Goal: Information Seeking & Learning: Learn about a topic

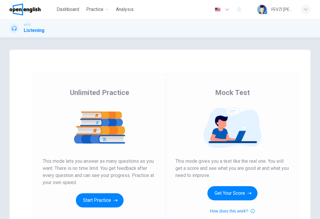
click at [88, 203] on button "Start Practice" at bounding box center [100, 201] width 48 height 14
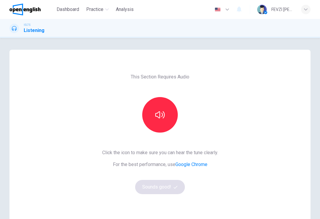
click at [162, 121] on button "button" at bounding box center [160, 115] width 36 height 36
click at [158, 121] on button "button" at bounding box center [160, 115] width 36 height 36
click at [163, 127] on button "button" at bounding box center [160, 115] width 36 height 36
click at [172, 127] on button "button" at bounding box center [160, 115] width 36 height 36
click at [150, 189] on button "Sounds good!" at bounding box center [160, 187] width 50 height 14
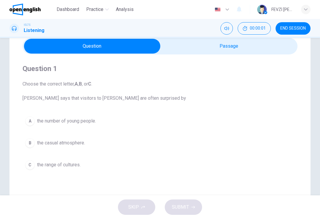
scroll to position [29, 0]
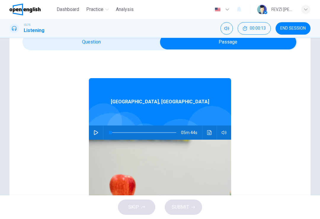
click at [97, 135] on icon "button" at bounding box center [96, 132] width 5 height 5
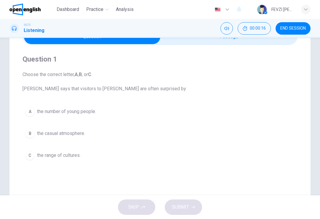
scroll to position [36, 0]
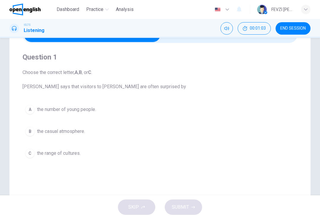
click at [30, 155] on div "C" at bounding box center [29, 153] width 9 height 9
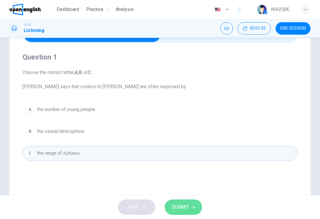
click at [190, 206] on button "SUBMIT" at bounding box center [183, 207] width 37 height 15
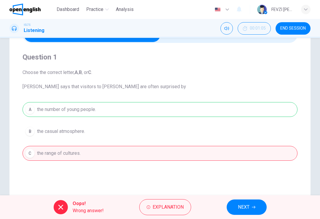
click at [243, 210] on span "NEXT" at bounding box center [244, 207] width 12 height 8
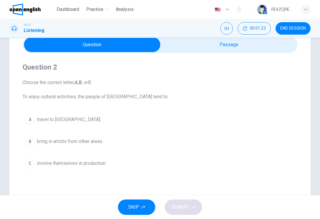
scroll to position [26, 0]
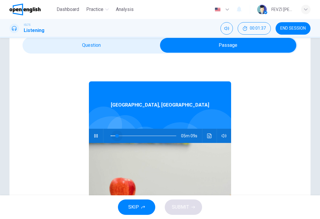
click at [115, 138] on span at bounding box center [117, 136] width 4 height 4
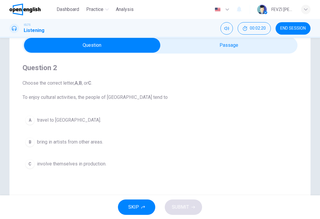
click at [36, 120] on button "A travel to southern [GEOGRAPHIC_DATA]." at bounding box center [160, 120] width 275 height 15
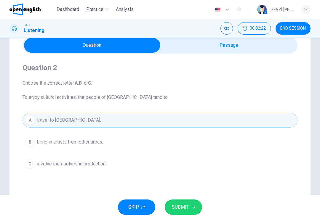
click at [177, 210] on span "SUBMIT" at bounding box center [180, 207] width 17 height 8
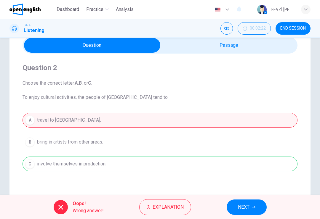
click at [244, 209] on span "NEXT" at bounding box center [244, 207] width 12 height 8
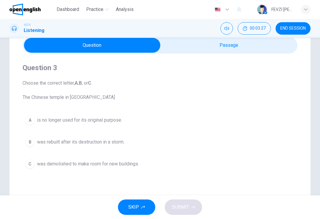
click at [227, 31] on icon "Mute" at bounding box center [226, 28] width 5 height 5
click at [228, 31] on button "Unmute" at bounding box center [226, 28] width 12 height 12
click at [228, 32] on button "Mute" at bounding box center [226, 28] width 12 height 12
click at [231, 31] on button "Unmute" at bounding box center [226, 28] width 12 height 12
click at [45, 146] on button "B was rebuilt after its destruction in a storm." at bounding box center [160, 142] width 275 height 15
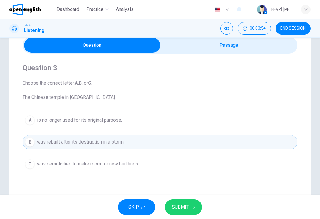
click at [189, 207] on button "SUBMIT" at bounding box center [183, 207] width 37 height 15
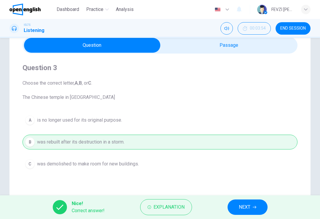
click at [245, 206] on span "NEXT" at bounding box center [245, 207] width 12 height 8
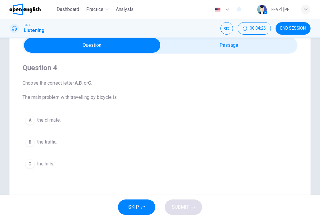
click at [32, 144] on div "B" at bounding box center [29, 142] width 9 height 9
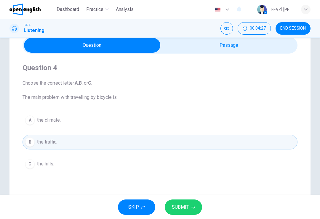
click at [185, 209] on span "SUBMIT" at bounding box center [180, 207] width 17 height 8
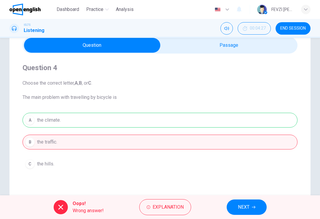
click at [256, 211] on button "NEXT" at bounding box center [247, 207] width 40 height 15
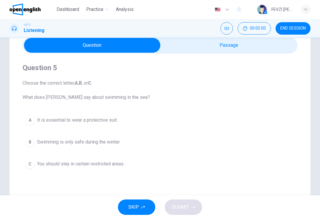
click at [29, 120] on div "A" at bounding box center [29, 120] width 9 height 9
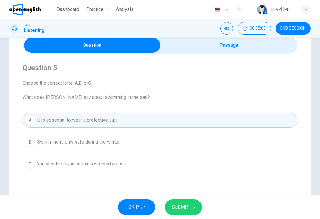
click at [176, 208] on span "SUBMIT" at bounding box center [180, 207] width 17 height 8
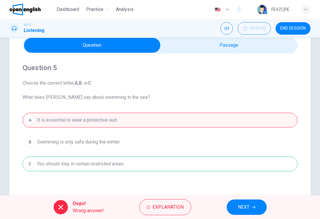
click at [247, 204] on span "NEXT" at bounding box center [244, 207] width 12 height 8
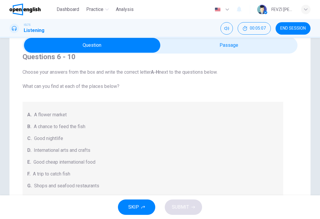
scroll to position [12, 0]
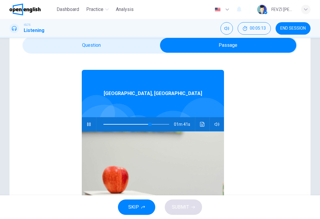
type input "**"
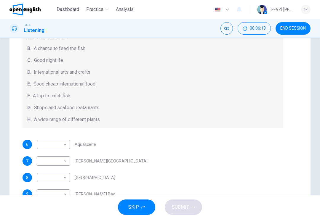
scroll to position [65, 0]
click at [135, 207] on span "SKIP" at bounding box center [133, 207] width 11 height 8
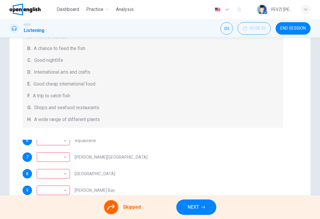
scroll to position [0, 0]
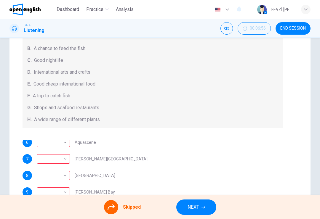
click at [192, 205] on span "NEXT" at bounding box center [194, 207] width 12 height 8
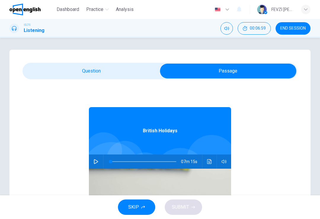
click at [100, 161] on button "button" at bounding box center [95, 162] width 9 height 14
type input "*"
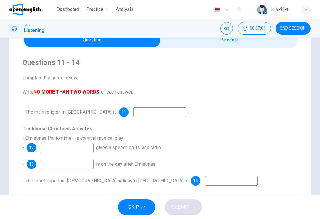
scroll to position [33, 0]
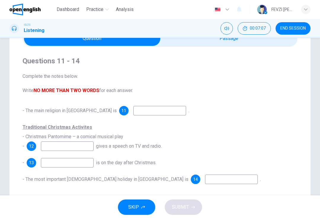
click at [144, 107] on input at bounding box center [159, 110] width 53 height 9
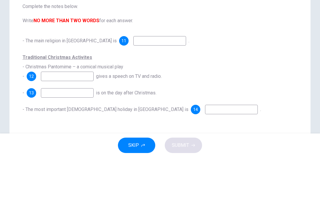
scroll to position [41, 0]
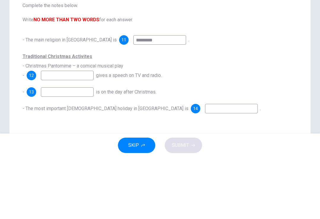
type input "*********"
click at [89, 133] on input at bounding box center [67, 137] width 53 height 9
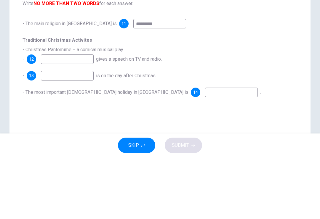
scroll to position [62, 0]
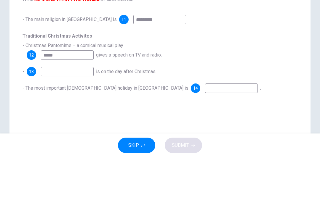
type input "*****"
click at [83, 129] on input at bounding box center [67, 133] width 53 height 9
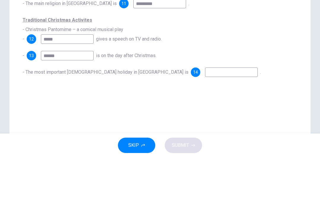
scroll to position [77, 0]
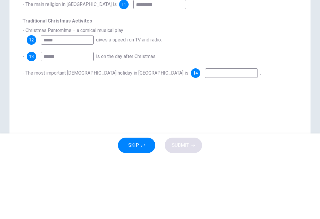
type input "******"
click at [205, 130] on input at bounding box center [231, 134] width 53 height 9
click at [206, 114] on div "- 13 ****** is on the day after Christmas." at bounding box center [160, 118] width 275 height 9
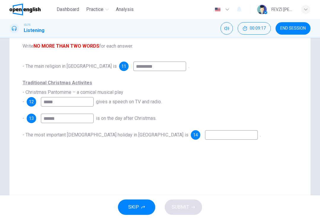
click at [205, 132] on input at bounding box center [231, 134] width 53 height 9
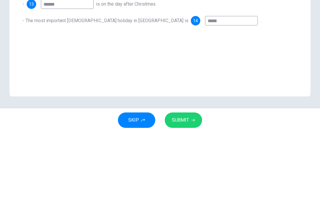
scroll to position [104, 0]
type input "*****"
click at [276, 68] on div "Questions 11 - 14 Complete the notes below. Write NO MORE THAN TWO WORDS for ea…" at bounding box center [159, 64] width 301 height 238
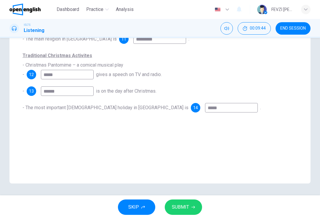
click at [190, 208] on button "SUBMIT" at bounding box center [183, 207] width 37 height 15
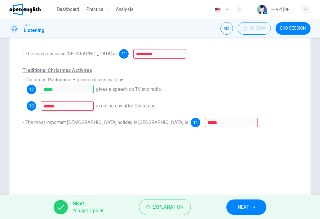
scroll to position [84, 0]
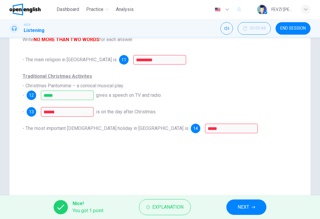
click at [233, 206] on button "NEXT" at bounding box center [246, 207] width 40 height 15
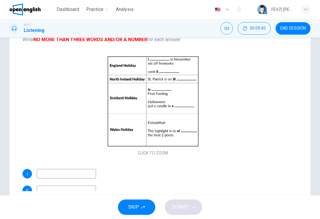
scroll to position [0, 0]
click at [183, 68] on div "Click to Zoom" at bounding box center [153, 106] width 261 height 102
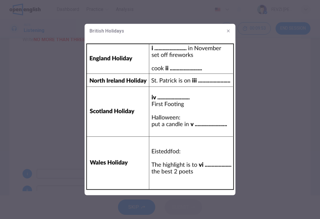
click at [233, 111] on img at bounding box center [160, 116] width 151 height 157
click at [247, 112] on div at bounding box center [160, 109] width 320 height 219
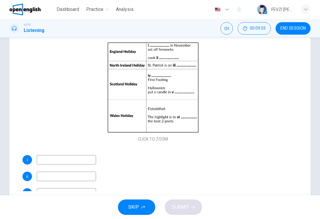
scroll to position [15, 0]
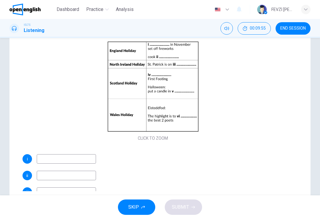
click at [202, 171] on div "ii" at bounding box center [153, 175] width 261 height 9
click at [79, 161] on input at bounding box center [66, 158] width 59 height 9
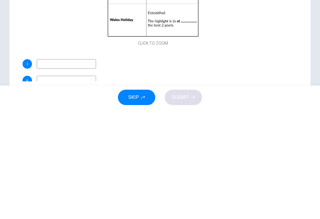
scroll to position [0, 0]
click at [158, 169] on div "i ii iii iv v vi" at bounding box center [153, 215] width 261 height 92
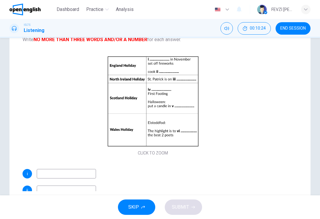
click at [81, 172] on input at bounding box center [66, 173] width 59 height 9
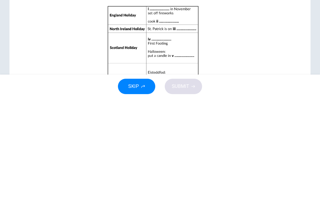
scroll to position [15, 0]
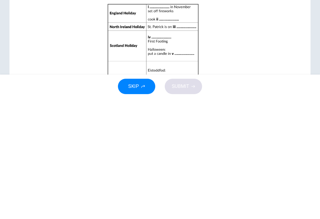
type input "**********"
click at [89, 124] on div "Click to Zoom" at bounding box center [153, 175] width 261 height 102
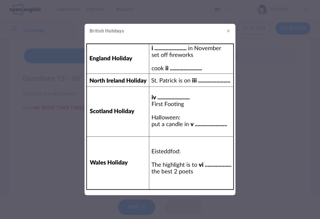
click at [228, 28] on button "button" at bounding box center [228, 30] width 9 height 9
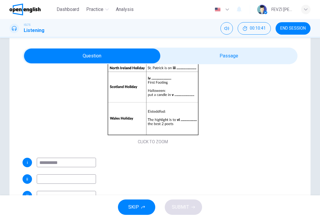
scroll to position [80, 0]
click at [85, 181] on input at bounding box center [66, 179] width 59 height 9
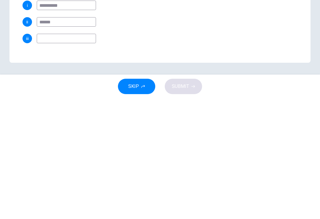
scroll to position [27, 0]
type input "******"
click at [83, 154] on input at bounding box center [66, 158] width 59 height 9
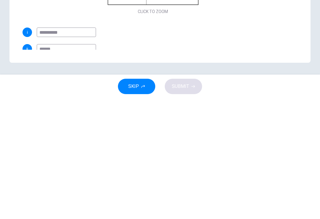
scroll to position [0, 0]
click at [278, 165] on div "ii ******" at bounding box center [153, 169] width 261 height 9
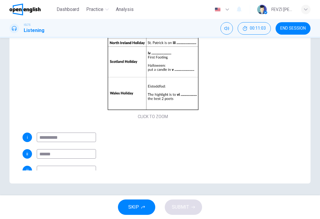
scroll to position [17, 0]
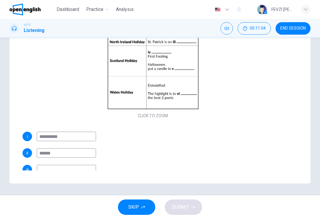
click at [84, 167] on input at bounding box center [66, 169] width 59 height 9
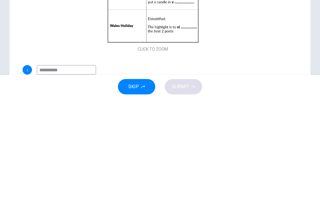
scroll to position [32, 0]
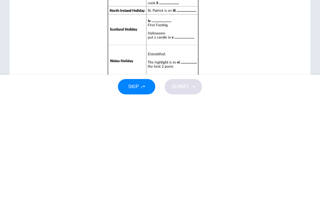
click at [263, 107] on div "Click to Zoom" at bounding box center [153, 158] width 261 height 102
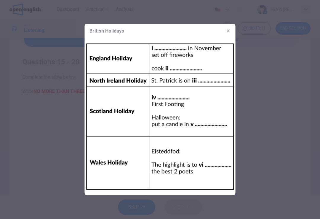
click at [226, 29] on icon "button" at bounding box center [228, 31] width 5 height 5
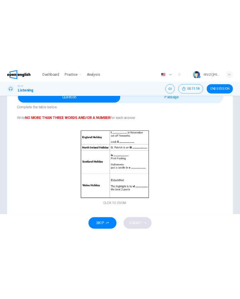
scroll to position [24, 0]
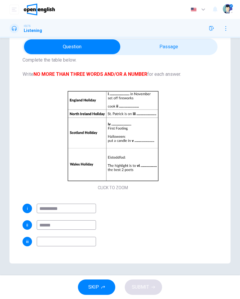
click at [82, 219] on input at bounding box center [66, 241] width 59 height 9
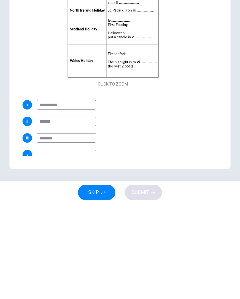
scroll to position [42, 0]
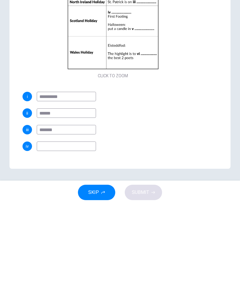
type input "*******"
click at [84, 219] on input at bounding box center [66, 240] width 59 height 9
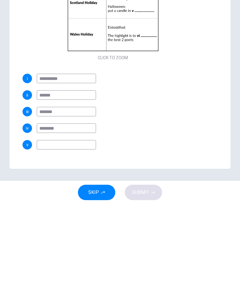
scroll to position [60, 0]
type input "********"
click at [80, 219] on input at bounding box center [66, 239] width 59 height 9
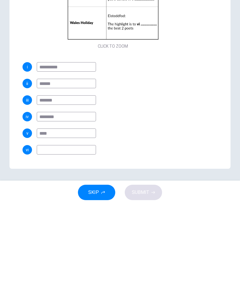
scroll to position [71, 0]
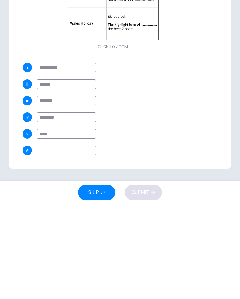
type input "****"
click at [87, 219] on input at bounding box center [66, 245] width 59 height 9
type input "**"
click at [147, 219] on span "SUBMIT" at bounding box center [140, 287] width 17 height 8
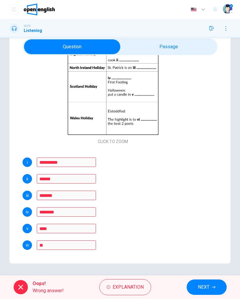
click at [130, 219] on button "Explanation" at bounding box center [125, 287] width 52 height 16
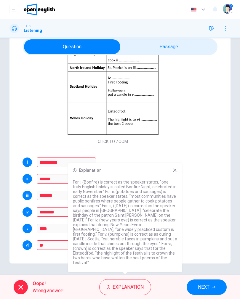
click at [206, 219] on span "NEXT" at bounding box center [204, 287] width 12 height 8
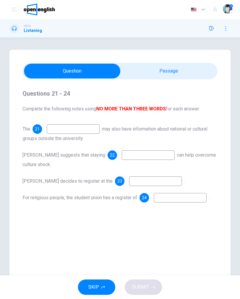
click at [90, 123] on div "Questions 21 - 24 Complete the following notes using NO MORE THAN THREE WORDS f…" at bounding box center [120, 145] width 195 height 133
click at [91, 134] on input at bounding box center [73, 128] width 53 height 9
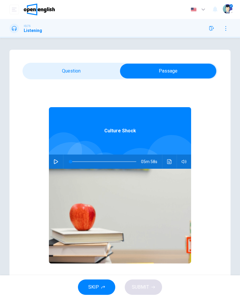
click at [56, 163] on icon "button" at bounding box center [56, 161] width 4 height 5
click at [170, 162] on icon "Click to see the audio transcription" at bounding box center [169, 161] width 5 height 5
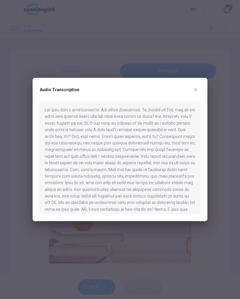
click at [170, 58] on div at bounding box center [120, 149] width 240 height 299
type input "*"
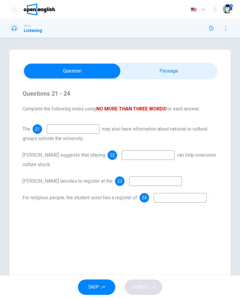
click at [89, 219] on span "SKIP" at bounding box center [93, 287] width 11 height 8
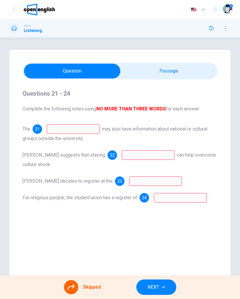
click at [154, 219] on span "NEXT" at bounding box center [154, 287] width 12 height 8
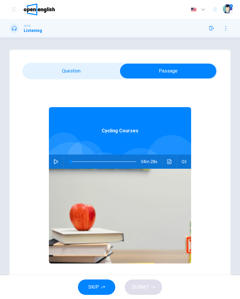
click at [59, 164] on button "button" at bounding box center [55, 162] width 9 height 14
click at [169, 162] on icon "Click to see the audio transcription" at bounding box center [169, 161] width 5 height 5
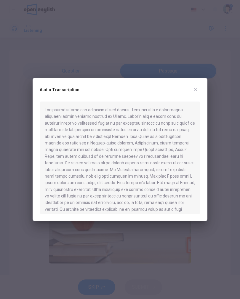
click at [150, 61] on div at bounding box center [120, 149] width 240 height 299
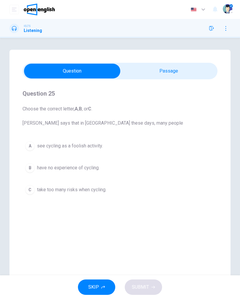
click at [85, 194] on button "C take too many risks when cycling." at bounding box center [120, 190] width 195 height 15
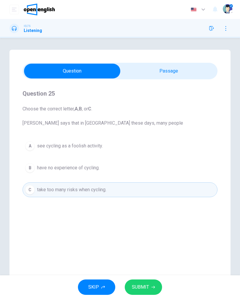
click at [148, 219] on span "SUBMIT" at bounding box center [140, 287] width 17 height 8
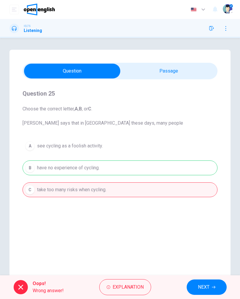
click at [195, 219] on button "NEXT" at bounding box center [207, 287] width 40 height 15
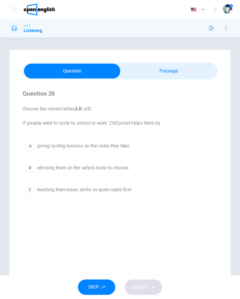
click at [119, 142] on button "A giving cycling lessons on the route they take." at bounding box center [120, 146] width 195 height 15
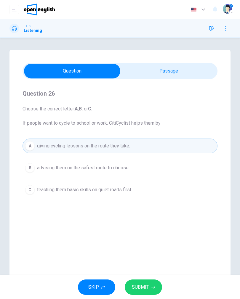
click at [165, 219] on div "SKIP SUBMIT" at bounding box center [120, 288] width 240 height 24
click at [156, 219] on button "SUBMIT" at bounding box center [143, 287] width 37 height 15
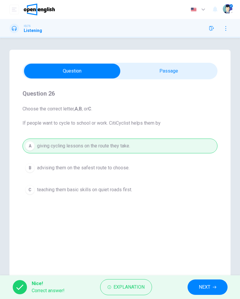
click at [196, 219] on button "NEXT" at bounding box center [208, 287] width 40 height 15
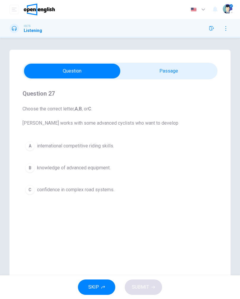
click at [100, 166] on span "knowledge of advanced equipment." at bounding box center [73, 167] width 73 height 7
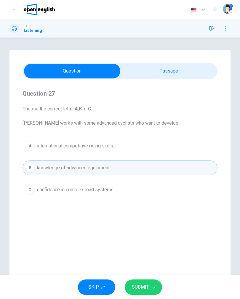
click at [158, 219] on button "SUBMIT" at bounding box center [143, 287] width 37 height 15
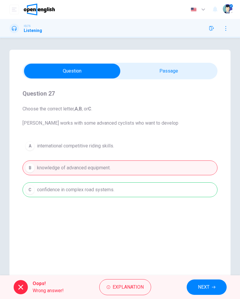
click at [183, 219] on div "Oops! Wrong answer! Explanation NEXT" at bounding box center [120, 288] width 240 height 24
click at [190, 219] on button "NEXT" at bounding box center [207, 287] width 40 height 15
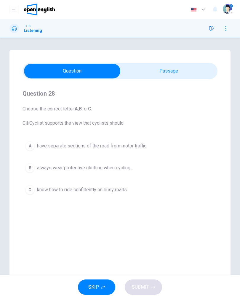
click at [115, 146] on span "have separate sections of the road from motor traffic." at bounding box center [92, 146] width 110 height 7
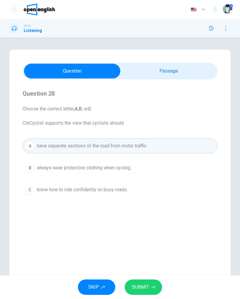
click at [159, 219] on button "SUBMIT" at bounding box center [143, 287] width 37 height 15
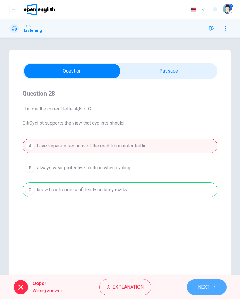
click at [187, 219] on button "NEXT" at bounding box center [207, 287] width 40 height 15
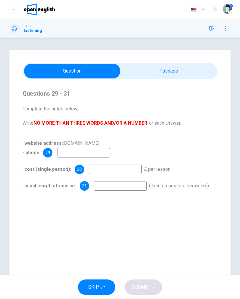
click at [187, 219] on div "SKIP SUBMIT" at bounding box center [120, 288] width 240 height 24
click at [102, 152] on input at bounding box center [83, 152] width 53 height 9
click at [120, 133] on div "Questions 29 - 31 Complete the notes below. Write NO MORE THAN THREE WORDS AND/…" at bounding box center [120, 139] width 195 height 121
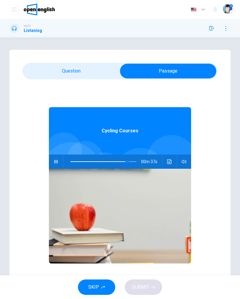
click at [169, 165] on button "Click to see the audio transcription" at bounding box center [169, 162] width 9 height 14
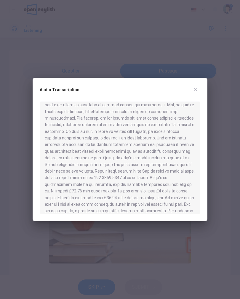
scroll to position [210, 0]
click at [183, 66] on div at bounding box center [120, 149] width 240 height 299
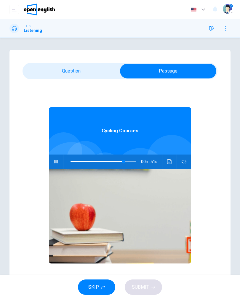
click at [167, 165] on button "Click to see the audio transcription" at bounding box center [169, 162] width 9 height 14
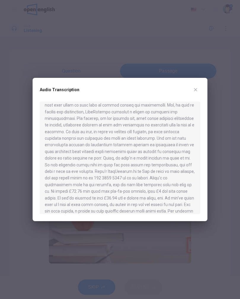
click at [181, 64] on div at bounding box center [120, 149] width 240 height 299
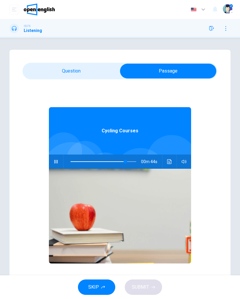
type input "**"
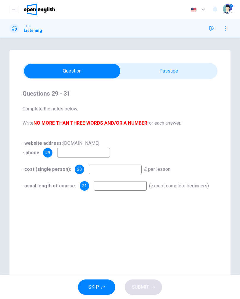
click at [96, 150] on input at bounding box center [83, 152] width 53 height 9
click at [167, 119] on span "Complete the notes below. Write NO MORE THAN THREE WORDS AND/OR A NUMBER for ea…" at bounding box center [120, 115] width 195 height 21
click at [123, 171] on input at bounding box center [115, 169] width 53 height 9
type input "*"
type input "*****"
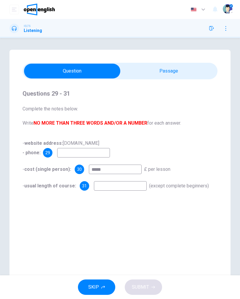
click at [212, 164] on div "- website address: [DOMAIN_NAME] - phone: 29 - cost (single person): 30 ***** £…" at bounding box center [120, 165] width 195 height 52
click at [137, 185] on input at bounding box center [120, 185] width 53 height 9
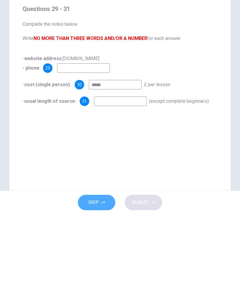
click at [105, 219] on button "SKIP" at bounding box center [96, 287] width 37 height 15
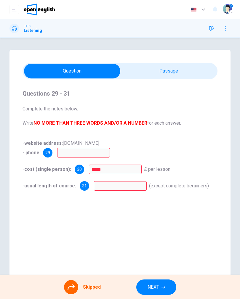
click at [162, 219] on icon "button" at bounding box center [164, 288] width 4 height 4
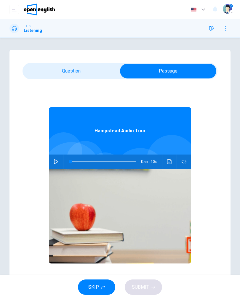
click at [56, 166] on button "button" at bounding box center [55, 162] width 9 height 14
click at [171, 164] on icon "Click to see the audio transcription" at bounding box center [169, 161] width 4 height 5
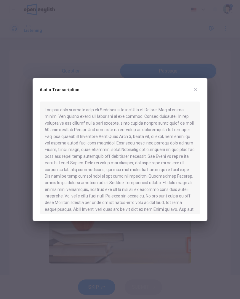
click at [162, 53] on div at bounding box center [120, 149] width 240 height 299
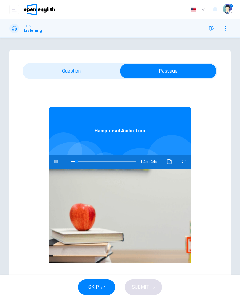
click at [167, 163] on button "Click to see the audio transcription" at bounding box center [169, 162] width 9 height 14
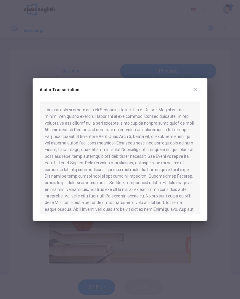
click at [168, 37] on div at bounding box center [120, 149] width 240 height 299
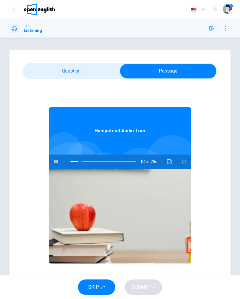
click at [168, 160] on icon "Click to see the audio transcription" at bounding box center [169, 161] width 5 height 5
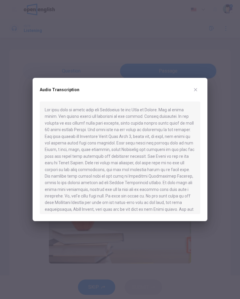
scroll to position [0, 0]
click at [91, 40] on div at bounding box center [120, 149] width 240 height 299
type input "**"
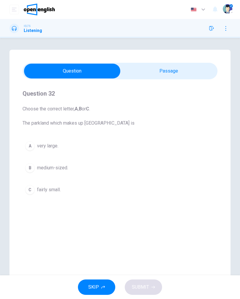
click at [92, 168] on button "B medium-sized." at bounding box center [120, 168] width 195 height 15
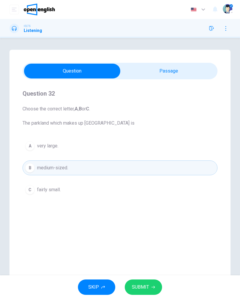
click at [151, 219] on div "SKIP SUBMIT" at bounding box center [120, 288] width 240 height 24
click at [148, 219] on button "SUBMIT" at bounding box center [143, 287] width 37 height 15
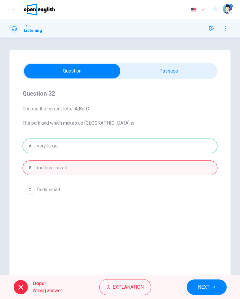
click at [201, 219] on span "NEXT" at bounding box center [204, 287] width 12 height 8
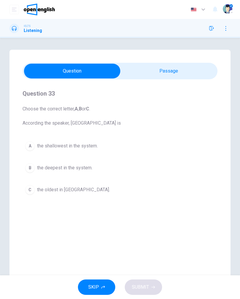
click at [110, 219] on button "SKIP" at bounding box center [96, 287] width 37 height 15
click at [109, 219] on div "SKIP SUBMIT" at bounding box center [120, 288] width 240 height 24
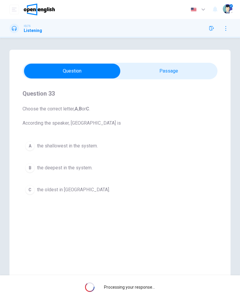
click at [113, 219] on div "Processing your response..." at bounding box center [120, 288] width 240 height 24
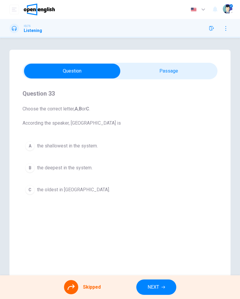
click at [155, 219] on button "NEXT" at bounding box center [156, 287] width 40 height 15
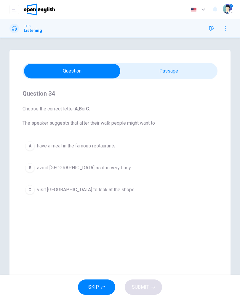
click at [158, 219] on div "SKIP SUBMIT" at bounding box center [120, 288] width 240 height 24
click at [93, 219] on button "SKIP" at bounding box center [96, 287] width 37 height 15
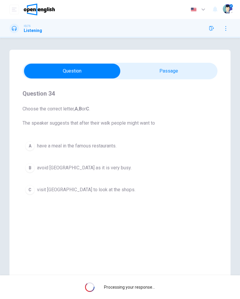
click at [96, 219] on div "Processing your response..." at bounding box center [120, 288] width 240 height 24
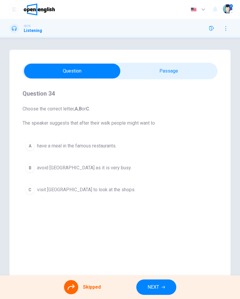
click at [164, 219] on button "NEXT" at bounding box center [156, 287] width 40 height 15
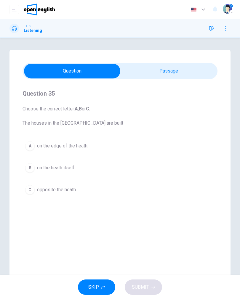
click at [110, 219] on button "SKIP" at bounding box center [96, 287] width 37 height 15
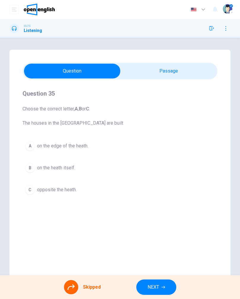
click at [148, 219] on span "NEXT" at bounding box center [154, 287] width 12 height 8
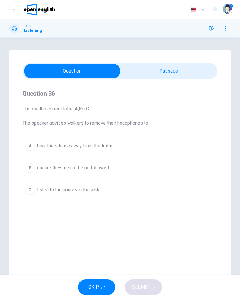
click at [101, 219] on button "SKIP" at bounding box center [96, 287] width 37 height 15
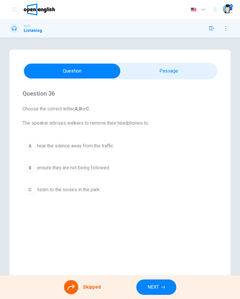
click at [157, 219] on button "NEXT" at bounding box center [156, 287] width 40 height 15
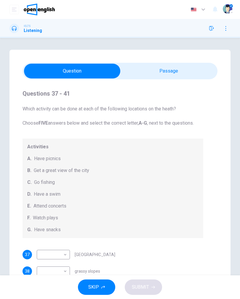
click at [156, 219] on div "SKIP SUBMIT" at bounding box center [120, 288] width 240 height 24
click at [105, 219] on button "SKIP" at bounding box center [96, 287] width 37 height 15
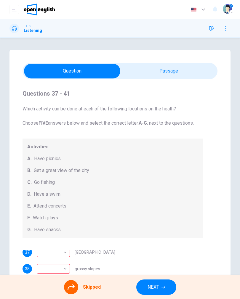
click at [157, 219] on button "NEXT" at bounding box center [156, 287] width 40 height 15
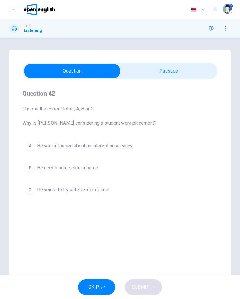
click at [133, 219] on div "SKIP SUBMIT" at bounding box center [120, 288] width 240 height 24
click at [118, 174] on button "B He needs some extra income." at bounding box center [120, 168] width 195 height 15
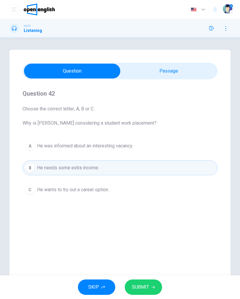
click at [118, 174] on button "B He needs some extra income." at bounding box center [120, 168] width 195 height 15
click at [138, 219] on span "SUBMIT" at bounding box center [140, 287] width 17 height 8
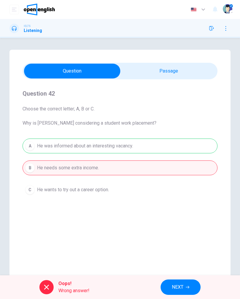
click at [121, 186] on div "A He was informed about an interesting vacancy. B He needs some extra income. C…" at bounding box center [120, 168] width 195 height 59
click at [161, 219] on button "NEXT" at bounding box center [181, 287] width 40 height 15
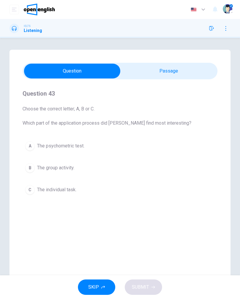
click at [103, 144] on button "A The psychometric test." at bounding box center [120, 146] width 195 height 15
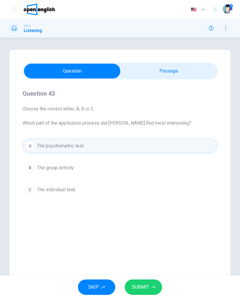
click at [158, 219] on button "SUBMIT" at bounding box center [143, 287] width 37 height 15
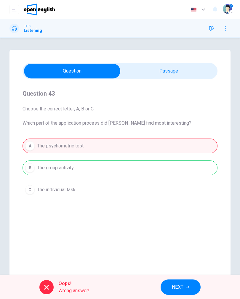
click at [186, 219] on button "NEXT" at bounding box center [181, 287] width 40 height 15
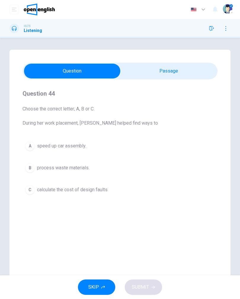
click at [91, 167] on button "B process waste materials." at bounding box center [120, 168] width 195 height 15
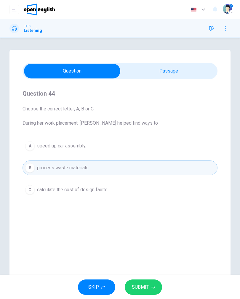
click at [153, 219] on button "SUBMIT" at bounding box center [143, 287] width 37 height 15
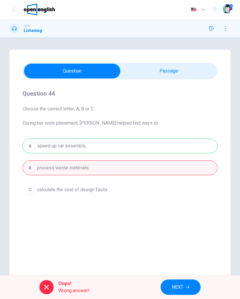
click at [173, 219] on span "NEXT" at bounding box center [178, 287] width 12 height 8
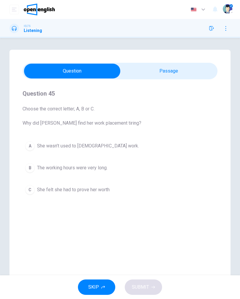
click at [98, 146] on span "She wasn’t used to [DEMOGRAPHIC_DATA] work." at bounding box center [88, 146] width 102 height 7
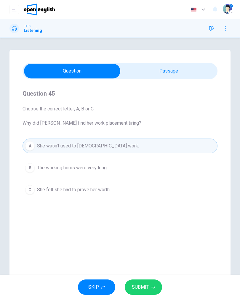
click at [168, 219] on div "SKIP SUBMIT" at bounding box center [120, 288] width 240 height 24
click at [155, 219] on div "SKIP SUBMIT" at bounding box center [120, 288] width 240 height 24
click at [154, 219] on div "SKIP SUBMIT" at bounding box center [120, 288] width 240 height 24
click at [149, 219] on button "SUBMIT" at bounding box center [143, 287] width 37 height 15
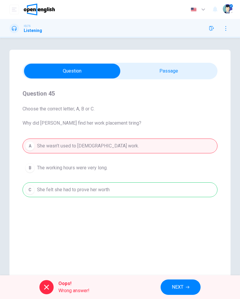
click at [152, 219] on div "Oops! Wrong answer! NEXT" at bounding box center [120, 288] width 240 height 24
click at [169, 219] on button "NEXT" at bounding box center [181, 287] width 40 height 15
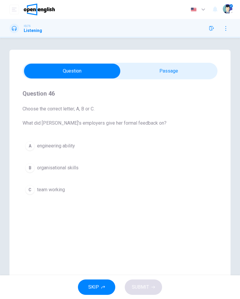
click at [91, 167] on button "B organisational skills" at bounding box center [120, 168] width 195 height 15
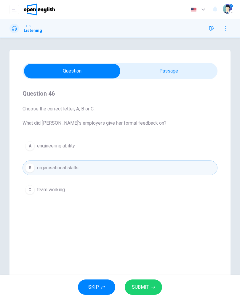
click at [169, 219] on div "SKIP SUBMIT" at bounding box center [120, 288] width 240 height 24
click at [160, 219] on button "SUBMIT" at bounding box center [143, 287] width 37 height 15
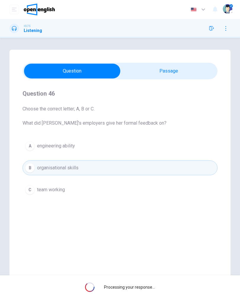
click at [154, 219] on div "Processing your response..." at bounding box center [120, 288] width 240 height 24
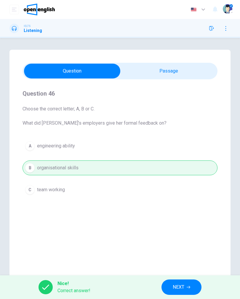
click at [183, 219] on button "NEXT" at bounding box center [182, 287] width 40 height 15
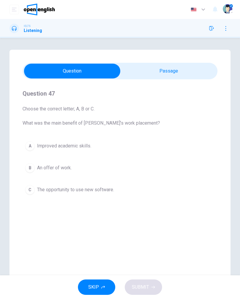
click at [90, 157] on div "A Improved academic skills. B An offer of work. C The opportunity to use new so…" at bounding box center [120, 168] width 195 height 59
click at [93, 144] on button "A Improved academic skills." at bounding box center [120, 146] width 195 height 15
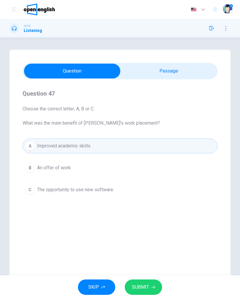
click at [153, 219] on button "SUBMIT" at bounding box center [143, 287] width 37 height 15
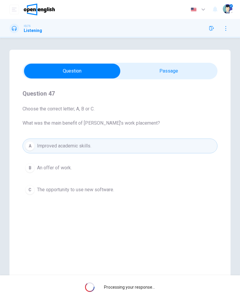
click at [154, 219] on span "Processing your response..." at bounding box center [129, 287] width 51 height 5
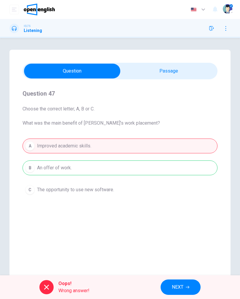
click at [165, 219] on button "NEXT" at bounding box center [181, 287] width 40 height 15
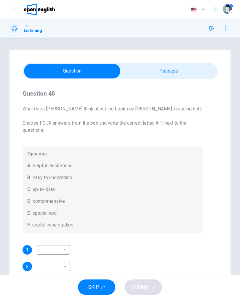
click at [165, 219] on div "SKIP SUBMIT" at bounding box center [120, 288] width 240 height 24
click at [100, 219] on div "SKIP SUBMIT" at bounding box center [120, 288] width 240 height 24
click at [104, 219] on button "SKIP" at bounding box center [96, 287] width 37 height 15
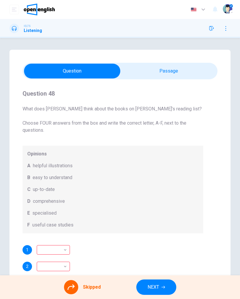
click at [167, 219] on button "NEXT" at bounding box center [156, 287] width 40 height 15
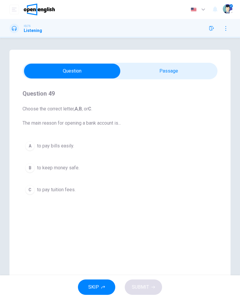
click at [113, 219] on button "SKIP" at bounding box center [96, 287] width 37 height 15
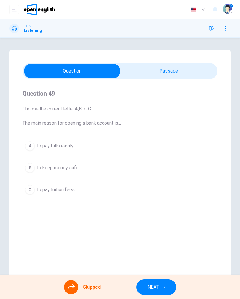
click at [90, 147] on div "A to pay bills easily. B to keep money safe. C to pay tuition fees." at bounding box center [120, 168] width 195 height 59
click at [159, 219] on span "NEXT" at bounding box center [154, 287] width 12 height 8
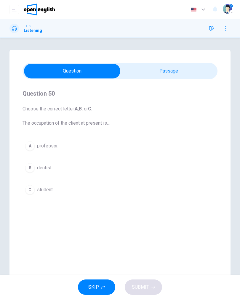
click at [93, 147] on button "A professor." at bounding box center [120, 146] width 195 height 15
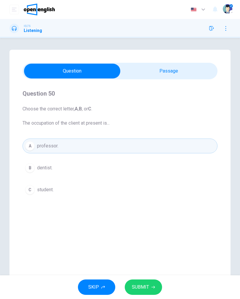
click at [151, 219] on button "SUBMIT" at bounding box center [143, 287] width 37 height 15
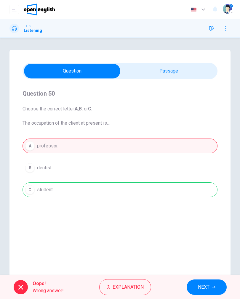
click at [185, 219] on div "Oops! Wrong answer! Explanation NEXT" at bounding box center [120, 288] width 240 height 24
click at [198, 219] on span "NEXT" at bounding box center [204, 287] width 12 height 8
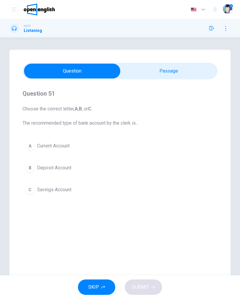
click at [96, 167] on button "B Deposit Account" at bounding box center [120, 168] width 195 height 15
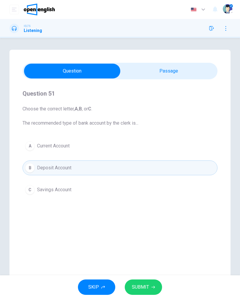
click at [149, 219] on button "SUBMIT" at bounding box center [143, 287] width 37 height 15
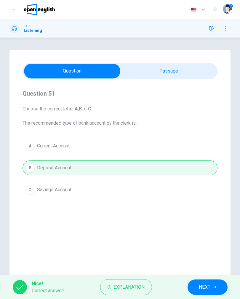
click at [190, 219] on div "Nice! Correct answer! Explanation NEXT" at bounding box center [120, 288] width 240 height 24
click at [189, 219] on div "Nice! Correct answer! Explanation NEXT" at bounding box center [120, 288] width 240 height 24
click at [210, 219] on span "NEXT" at bounding box center [205, 287] width 12 height 8
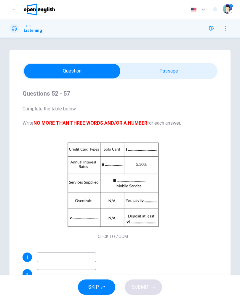
click at [104, 219] on icon "button" at bounding box center [103, 288] width 4 height 4
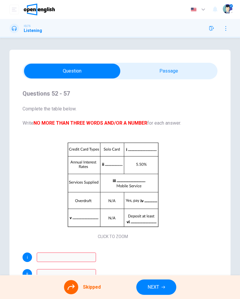
click at [150, 219] on span "NEXT" at bounding box center [154, 287] width 12 height 8
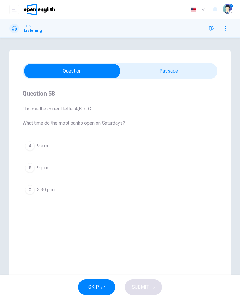
click at [111, 191] on button "C 3:30 p.m." at bounding box center [120, 190] width 195 height 15
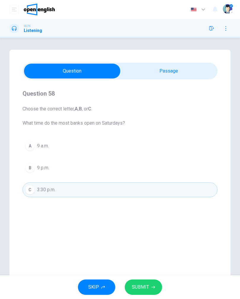
click at [147, 219] on button "SUBMIT" at bounding box center [143, 287] width 37 height 15
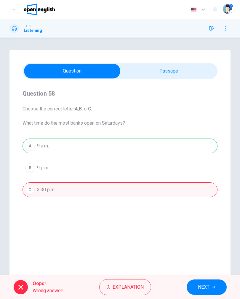
click at [195, 219] on button "NEXT" at bounding box center [207, 287] width 40 height 15
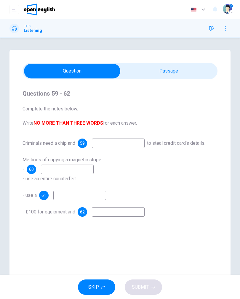
click at [104, 219] on button "SKIP" at bounding box center [96, 287] width 37 height 15
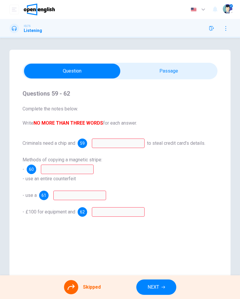
click at [152, 219] on span "NEXT" at bounding box center [154, 287] width 12 height 8
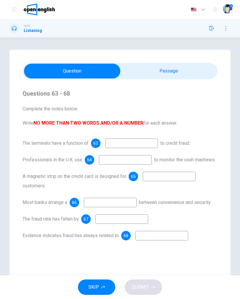
click at [103, 219] on icon "button" at bounding box center [103, 288] width 4 height 4
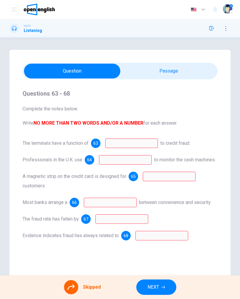
click at [151, 219] on span "NEXT" at bounding box center [154, 287] width 12 height 8
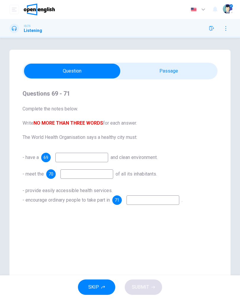
click at [102, 219] on icon "button" at bounding box center [103, 288] width 4 height 4
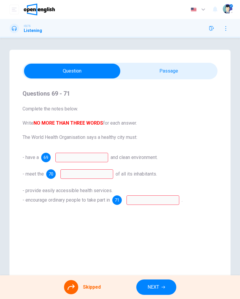
click at [151, 219] on button "NEXT" at bounding box center [156, 287] width 40 height 15
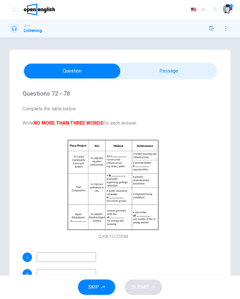
click at [151, 219] on div "SKIP SUBMIT" at bounding box center [120, 288] width 240 height 24
click at [100, 219] on button "SKIP" at bounding box center [96, 287] width 37 height 15
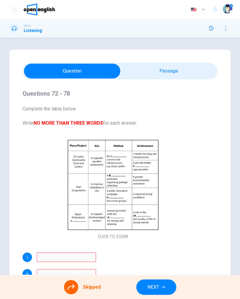
click at [157, 219] on span "NEXT" at bounding box center [154, 287] width 12 height 8
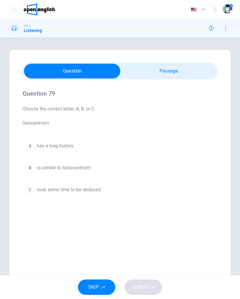
click at [98, 219] on span "SKIP" at bounding box center [93, 287] width 11 height 8
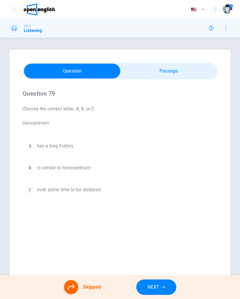
click at [148, 219] on span "NEXT" at bounding box center [154, 287] width 12 height 8
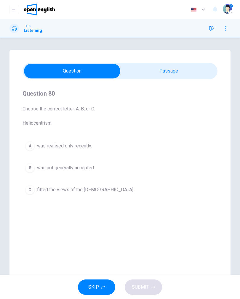
click at [115, 153] on button "A was realised only recently." at bounding box center [120, 146] width 195 height 15
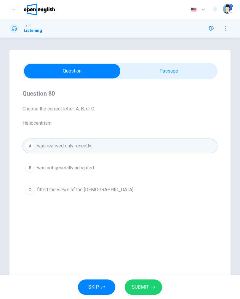
click at [144, 219] on div "SKIP SUBMIT" at bounding box center [120, 288] width 240 height 24
click at [142, 219] on button "SUBMIT" at bounding box center [143, 287] width 37 height 15
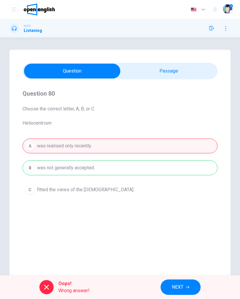
click at [171, 219] on button "NEXT" at bounding box center [181, 287] width 40 height 15
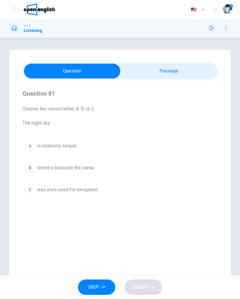
click at [109, 188] on button "C was once used for navigation" at bounding box center [120, 190] width 195 height 15
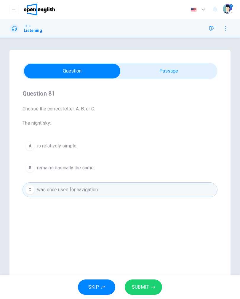
click at [143, 219] on button "SUBMIT" at bounding box center [143, 287] width 37 height 15
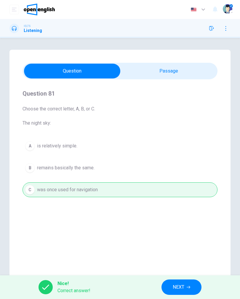
click at [166, 219] on button "NEXT" at bounding box center [182, 287] width 40 height 15
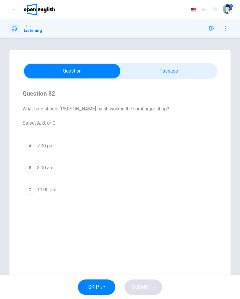
click at [97, 170] on button "B 3:00 am" at bounding box center [120, 168] width 195 height 15
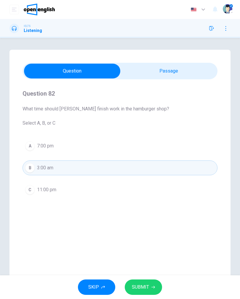
click at [146, 219] on button "SUBMIT" at bounding box center [143, 287] width 37 height 15
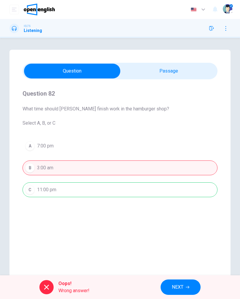
click at [178, 219] on button "NEXT" at bounding box center [181, 287] width 40 height 15
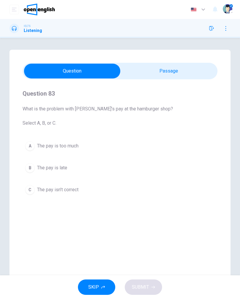
click at [106, 195] on button "C The pay isn’t correct" at bounding box center [120, 190] width 195 height 15
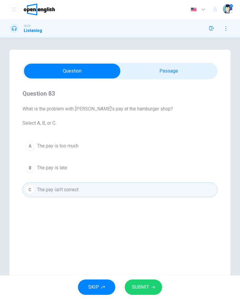
click at [149, 219] on button "SUBMIT" at bounding box center [143, 287] width 37 height 15
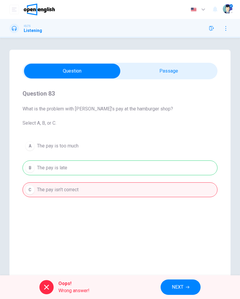
click at [172, 219] on span "NEXT" at bounding box center [178, 287] width 12 height 8
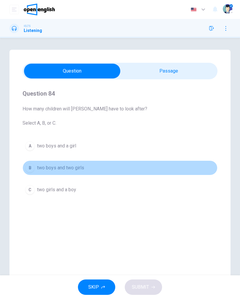
click at [109, 169] on button "B two boys and two girls" at bounding box center [120, 168] width 195 height 15
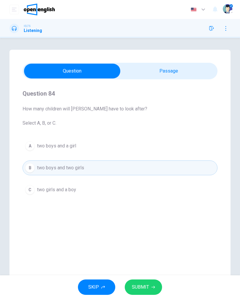
click at [149, 219] on button "SUBMIT" at bounding box center [143, 287] width 37 height 15
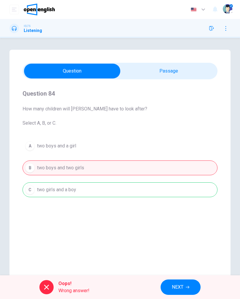
click at [179, 219] on span "NEXT" at bounding box center [178, 287] width 12 height 8
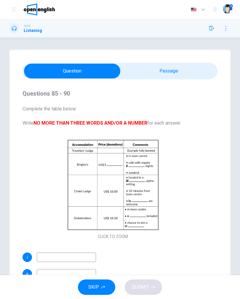
click at [103, 219] on button "SKIP" at bounding box center [96, 287] width 37 height 15
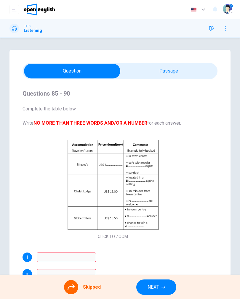
click at [151, 219] on span "NEXT" at bounding box center [154, 287] width 12 height 8
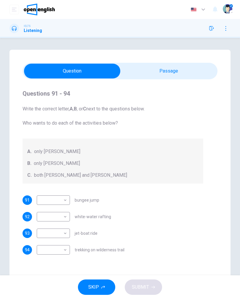
click at [102, 219] on button "SKIP" at bounding box center [96, 287] width 37 height 15
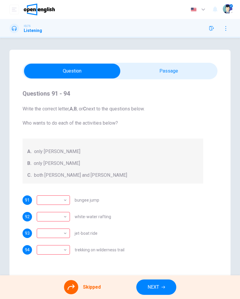
click at [158, 219] on span "NEXT" at bounding box center [154, 287] width 12 height 8
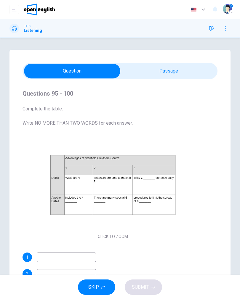
click at [100, 219] on button "SKIP" at bounding box center [96, 287] width 37 height 15
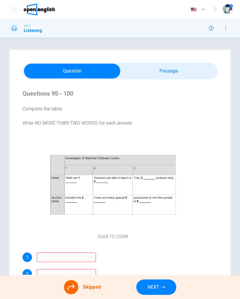
click at [153, 219] on span "NEXT" at bounding box center [154, 287] width 12 height 8
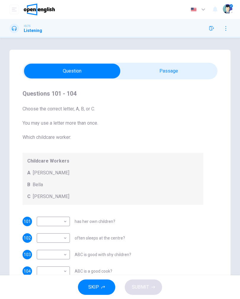
click at [101, 219] on icon "button" at bounding box center [103, 288] width 4 height 4
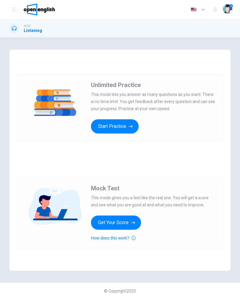
click at [109, 116] on div "Unlimited Practice This mode lets you answer as many questions as you want. The…" at bounding box center [153, 107] width 125 height 52
click at [115, 128] on button "Start Practice" at bounding box center [115, 126] width 48 height 14
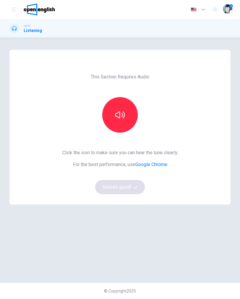
click at [124, 110] on button "button" at bounding box center [120, 115] width 36 height 36
click at [126, 186] on button "Sounds good!" at bounding box center [120, 187] width 50 height 14
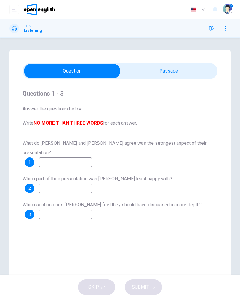
click at [77, 158] on input at bounding box center [65, 162] width 53 height 9
click at [138, 102] on div "Questions 1 - 3 Answer the questions below. Write NO MORE THAN THREE WORDS for …" at bounding box center [120, 108] width 195 height 38
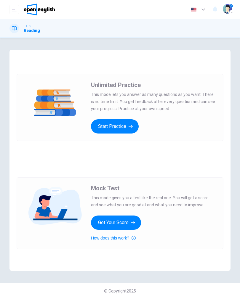
click at [127, 128] on button "Start Practice" at bounding box center [115, 126] width 48 height 14
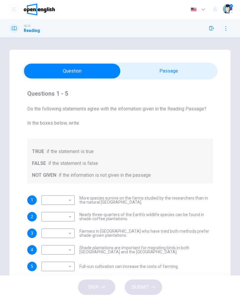
scroll to position [9, 0]
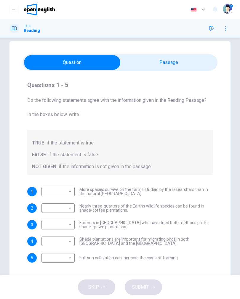
click at [228, 25] on button "button" at bounding box center [225, 28] width 9 height 9
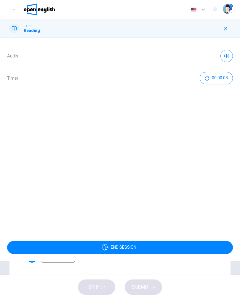
click at [225, 26] on button "button" at bounding box center [225, 28] width 9 height 9
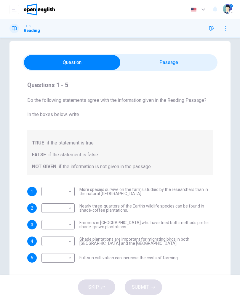
click at [36, 8] on img at bounding box center [39, 10] width 31 height 12
click at [33, 31] on h1 "Reading" at bounding box center [32, 30] width 16 height 5
click at [28, 29] on h1 "Reading" at bounding box center [32, 30] width 16 height 5
click at [15, 6] on button "open mobile menu" at bounding box center [13, 9] width 9 height 9
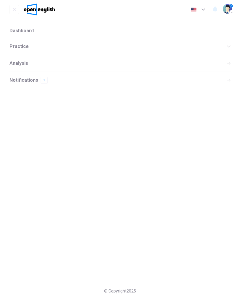
click at [54, 76] on div "Notifications 1" at bounding box center [119, 80] width 221 height 17
click at [69, 54] on div "01/08/22 2:27 PM UTC Welcome!" at bounding box center [113, 50] width 202 height 9
click at [12, 28] on icon "button" at bounding box center [10, 31] width 7 height 7
click at [34, 63] on div "Analysis" at bounding box center [119, 63] width 221 height 17
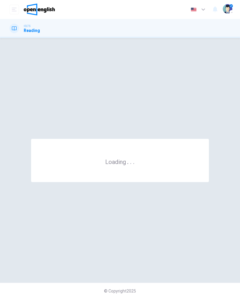
scroll to position [0, 0]
